Goal: Information Seeking & Learning: Learn about a topic

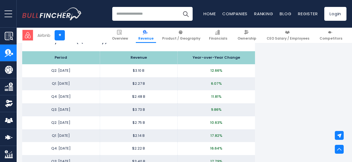
scroll to position [775, 0]
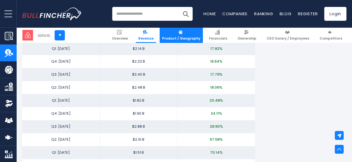
click at [190, 37] on span "Product / Geography" at bounding box center [181, 38] width 38 height 4
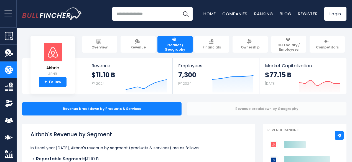
click at [206, 109] on div "Revenue breakdown by Geography" at bounding box center [266, 108] width 159 height 13
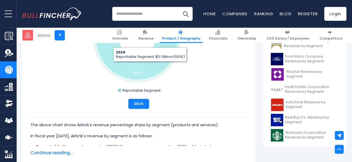
scroll to position [249, 0]
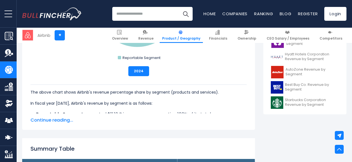
click at [61, 121] on span "Continue reading..." at bounding box center [138, 120] width 216 height 7
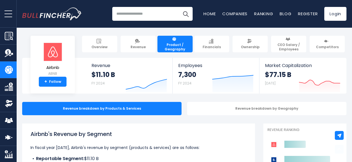
scroll to position [0, 0]
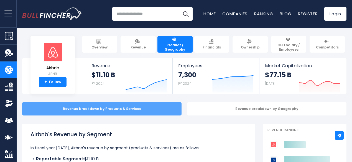
click at [142, 111] on div "Revenue breakdown by Products & Services" at bounding box center [101, 108] width 159 height 13
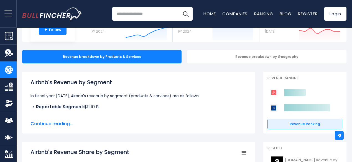
scroll to position [83, 0]
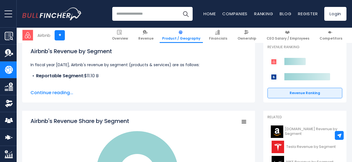
click at [54, 91] on span "Continue reading..." at bounding box center [138, 92] width 216 height 7
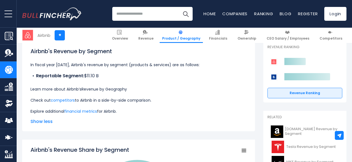
click at [123, 91] on link "Revenue by Geography" at bounding box center [103, 89] width 45 height 6
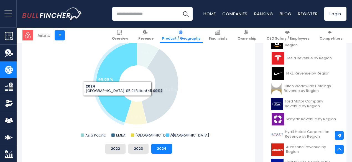
scroll to position [111, 0]
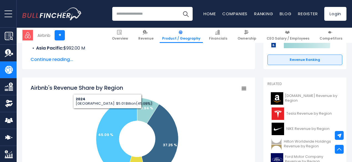
click at [63, 60] on span "Continue reading..." at bounding box center [138, 59] width 216 height 7
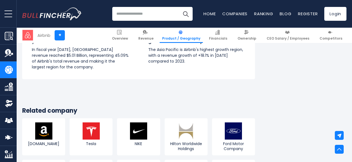
scroll to position [1135, 0]
